Goal: Navigation & Orientation: Find specific page/section

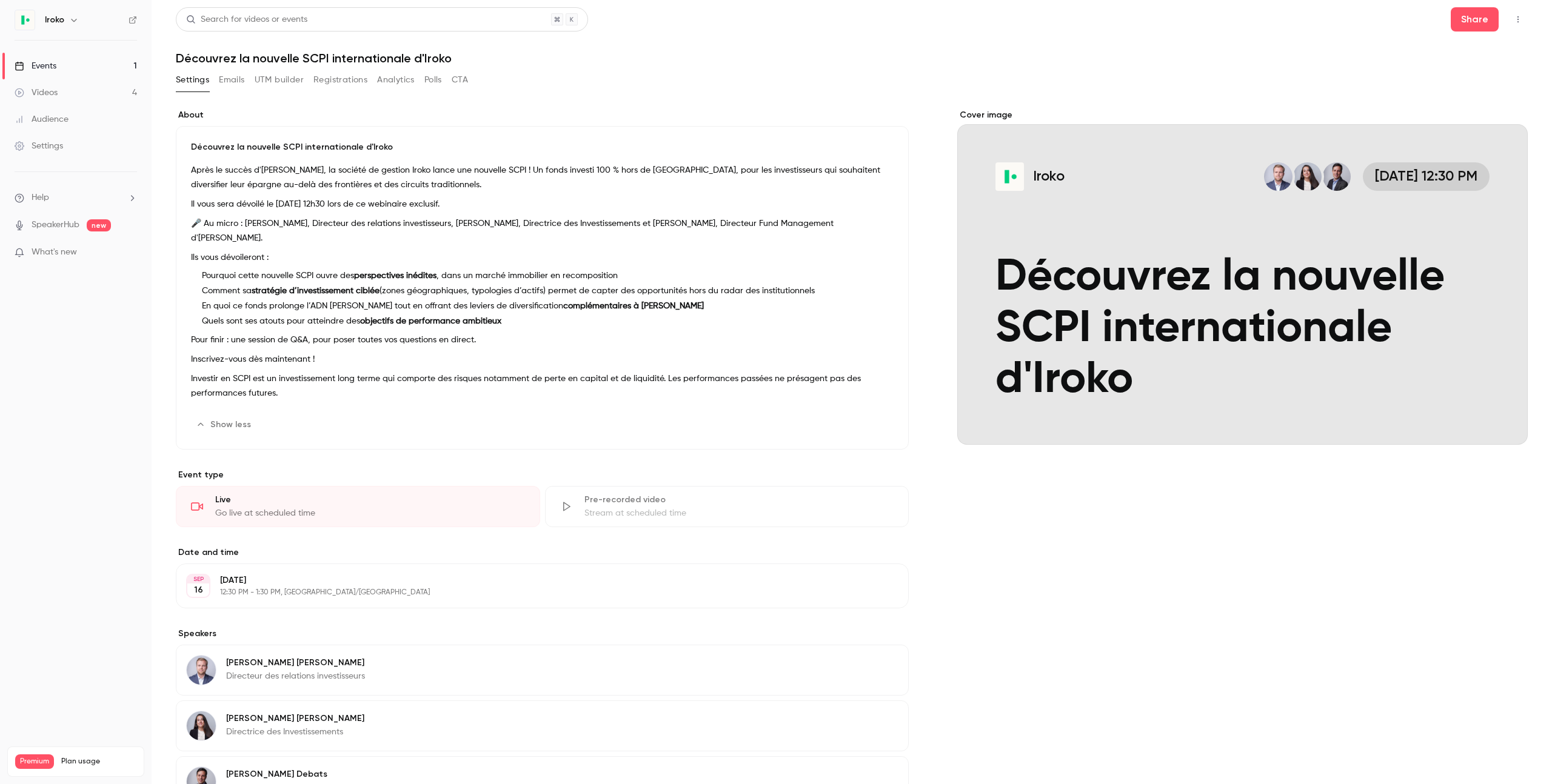
click at [62, 93] on link "Videos 4" at bounding box center [76, 92] width 152 height 27
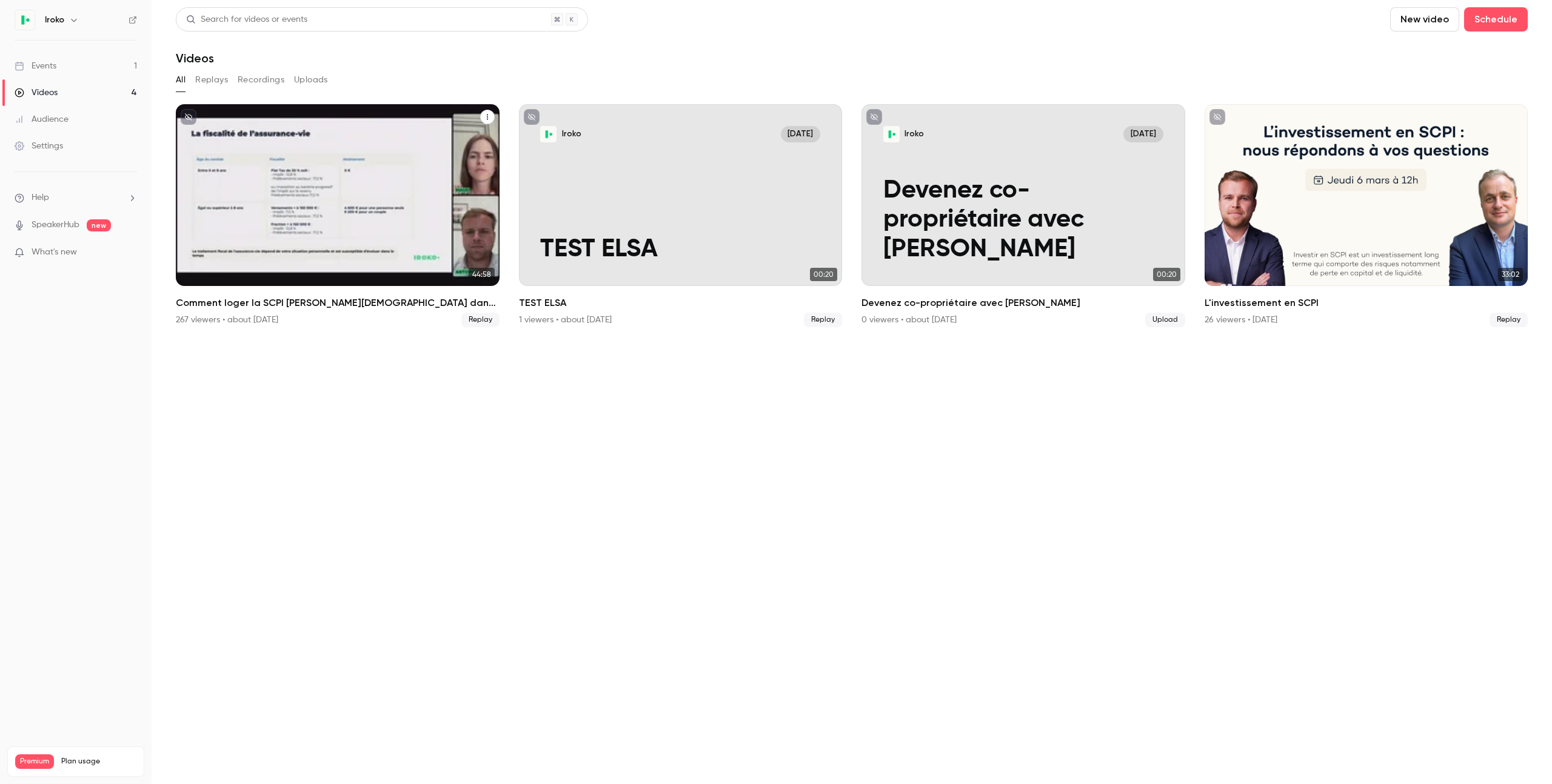
click at [275, 303] on h2 "Comment loger la SCPI [PERSON_NAME][DEMOGRAPHIC_DATA] dans un contrat d’assuran…" at bounding box center [338, 303] width 324 height 14
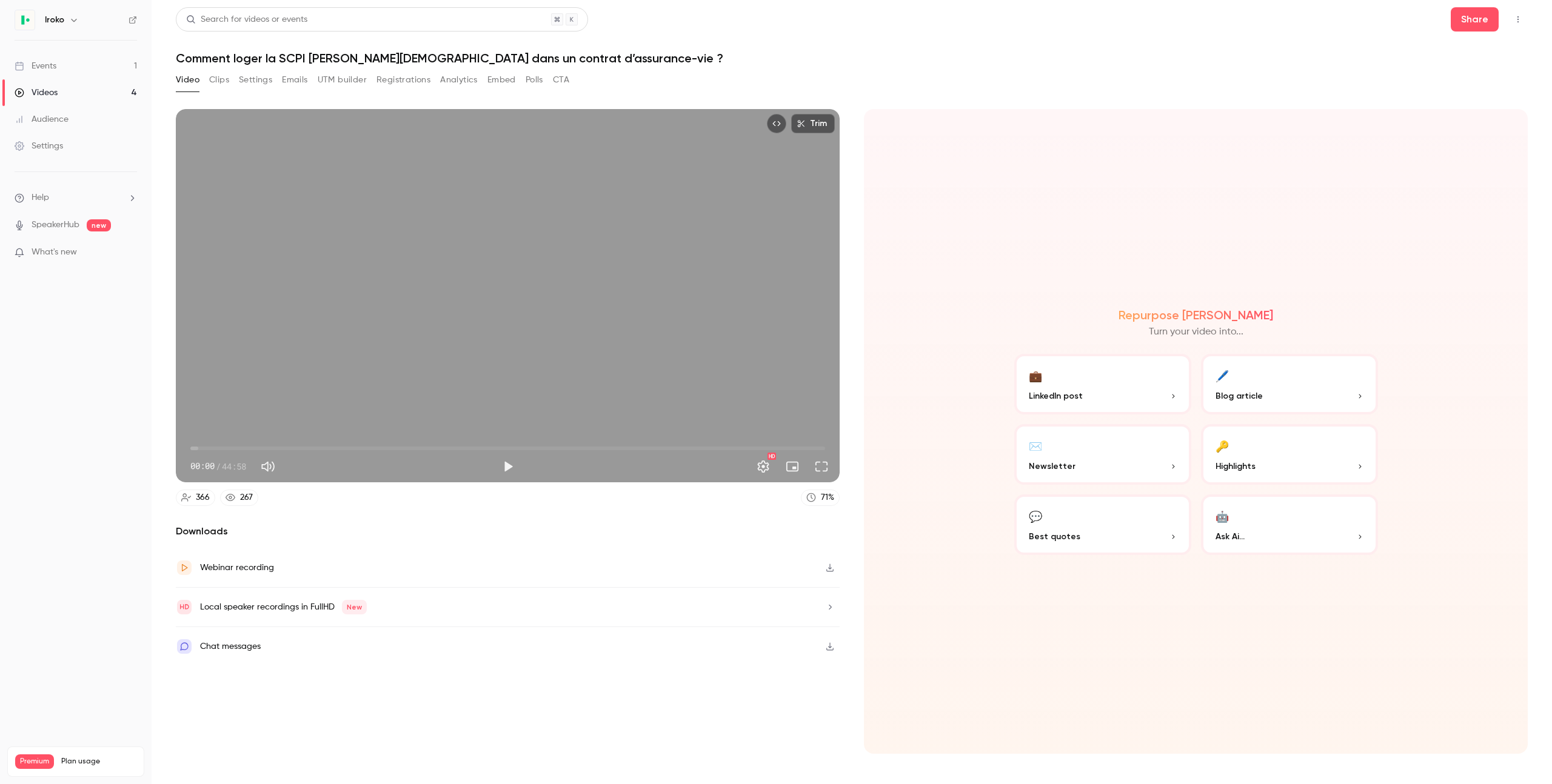
click at [247, 82] on button "Settings" at bounding box center [255, 80] width 33 height 20
